Goal: Contribute content: Contribute content

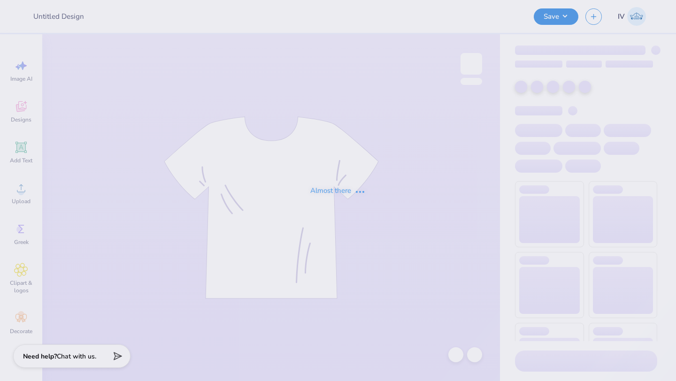
type input "Marathon Merch!"
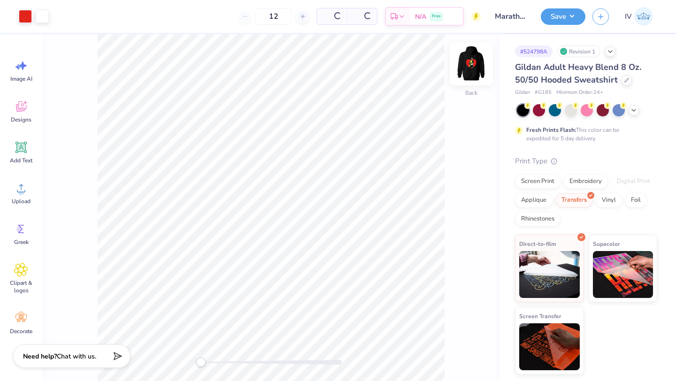
click at [467, 63] on img at bounding box center [472, 64] width 38 height 38
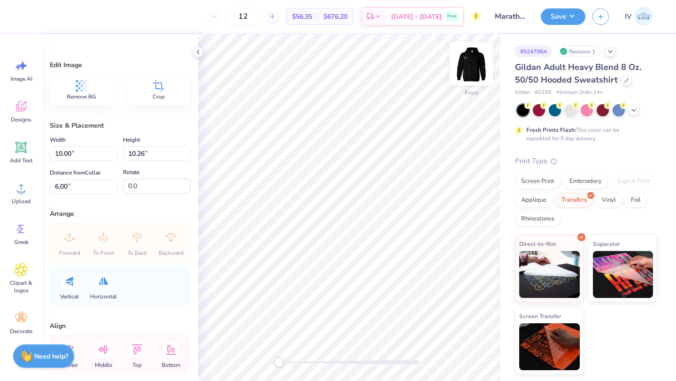
type input "9.64"
type input "9.89"
click at [75, 355] on icon at bounding box center [69, 349] width 19 height 19
type input "8.57"
type input "8.79"
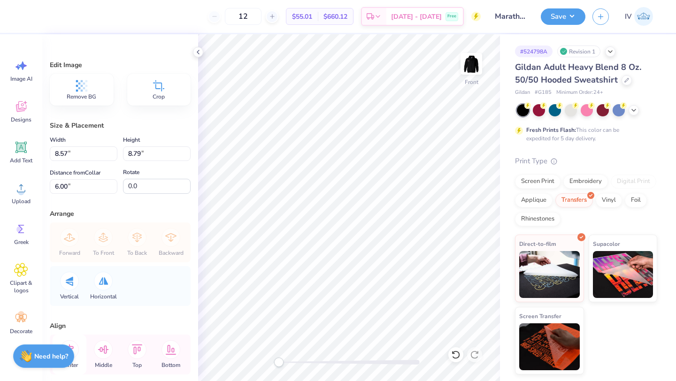
click at [78, 353] on div "Center" at bounding box center [70, 355] width 34 height 40
type input "8.25"
type input "8.47"
click at [76, 353] on icon at bounding box center [69, 349] width 19 height 19
click at [564, 21] on button "Save" at bounding box center [563, 15] width 45 height 16
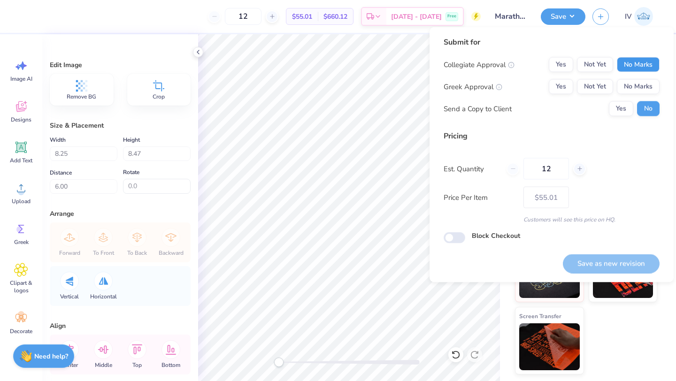
click at [639, 67] on button "No Marks" at bounding box center [638, 64] width 43 height 15
click at [634, 88] on button "No Marks" at bounding box center [638, 86] width 43 height 15
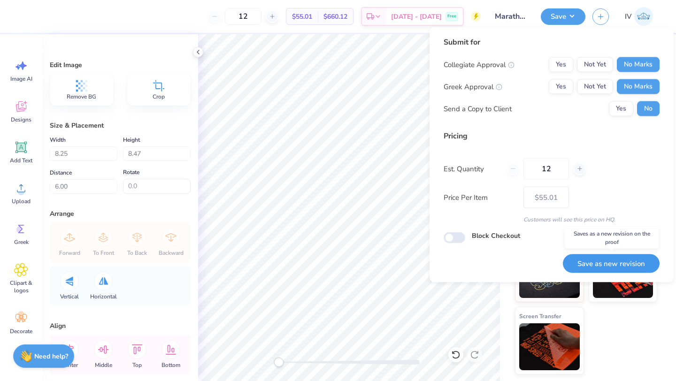
click at [595, 259] on button "Save as new revision" at bounding box center [611, 263] width 97 height 19
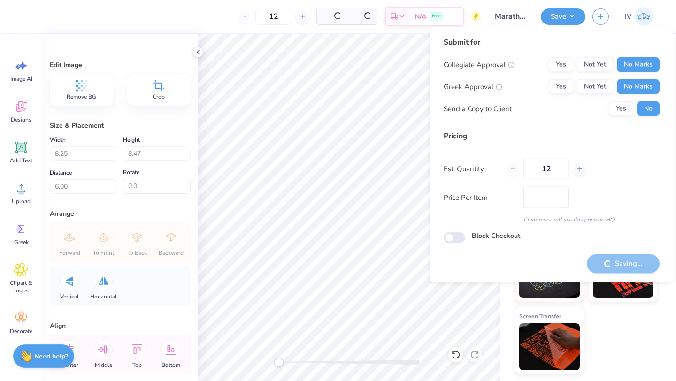
type input "$55.01"
